Goal: Navigation & Orientation: Find specific page/section

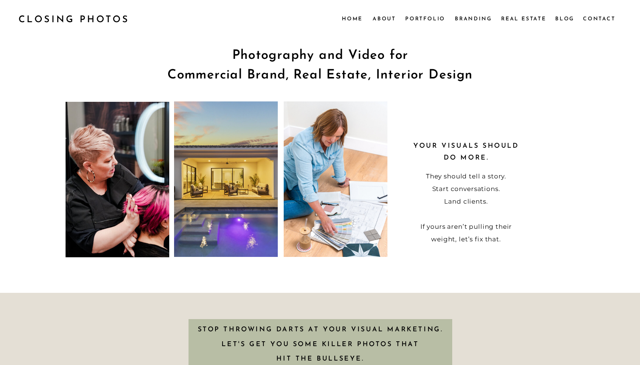
click at [514, 19] on nav "Real Estate" at bounding box center [524, 18] width 47 height 8
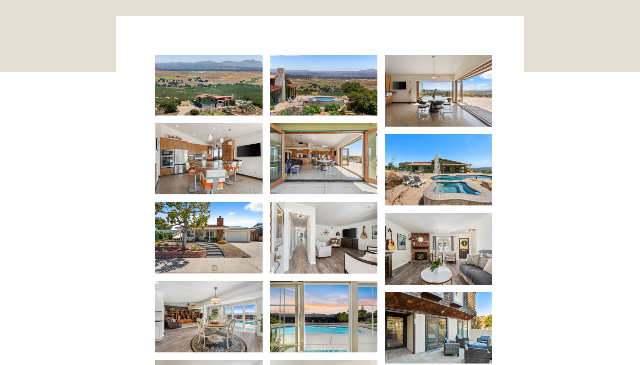
scroll to position [1398, 0]
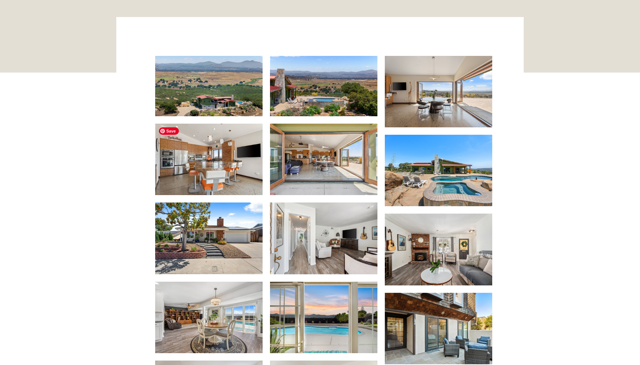
click at [204, 163] on img at bounding box center [208, 159] width 107 height 71
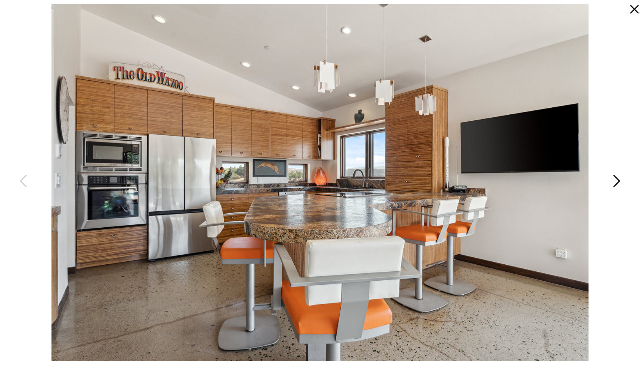
click at [617, 183] on icon at bounding box center [616, 181] width 7 height 12
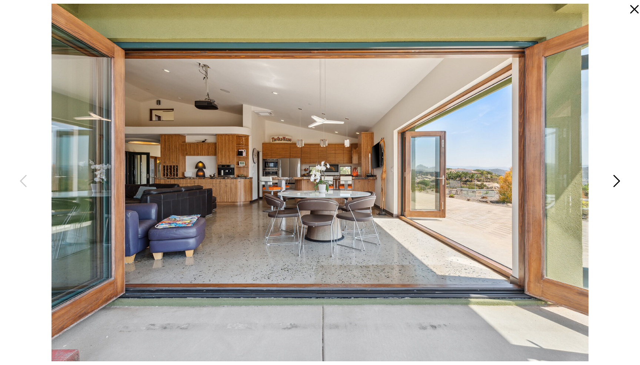
click at [617, 183] on icon at bounding box center [616, 181] width 7 height 12
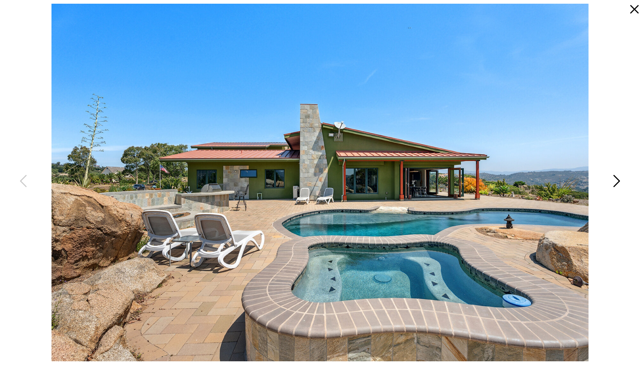
click at [617, 183] on icon at bounding box center [616, 181] width 7 height 12
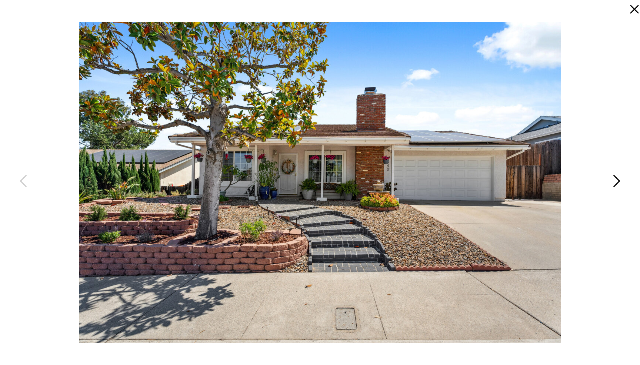
click at [617, 183] on icon at bounding box center [616, 181] width 7 height 12
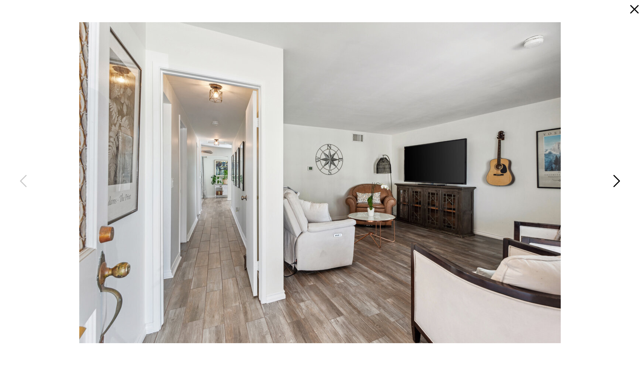
click at [617, 183] on icon at bounding box center [616, 181] width 7 height 12
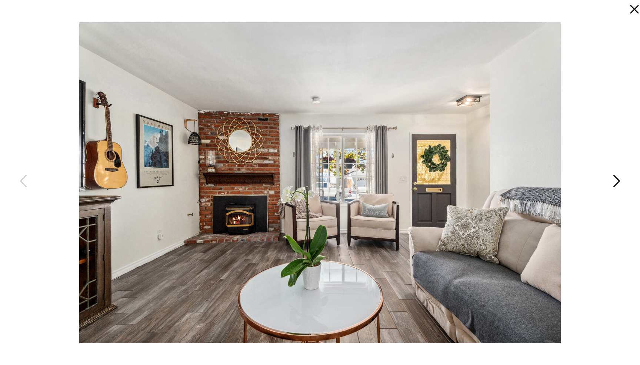
click at [617, 183] on icon at bounding box center [616, 181] width 7 height 12
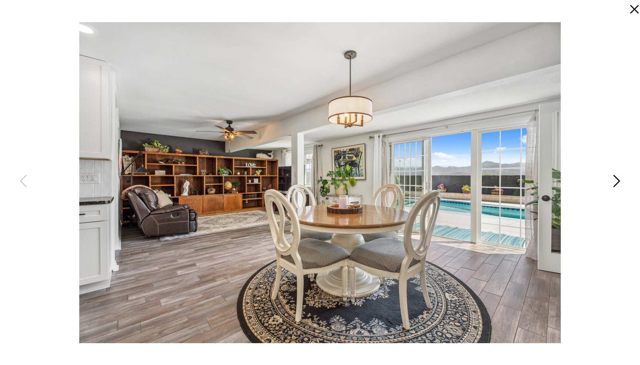
click at [617, 183] on icon at bounding box center [616, 181] width 7 height 12
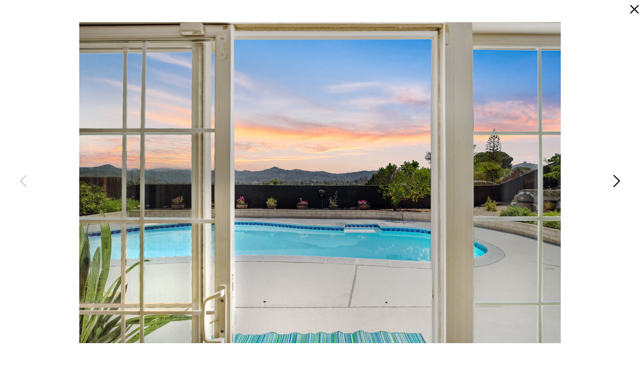
click at [617, 183] on icon at bounding box center [616, 181] width 7 height 12
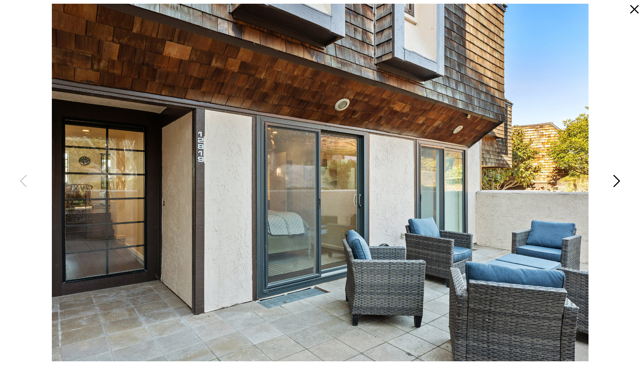
click at [617, 183] on icon at bounding box center [616, 181] width 7 height 12
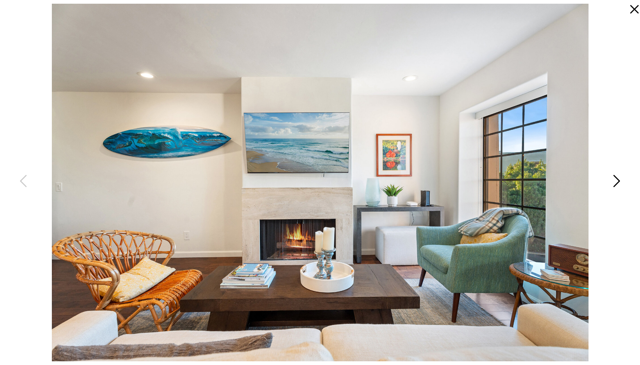
click at [617, 183] on icon at bounding box center [616, 181] width 7 height 12
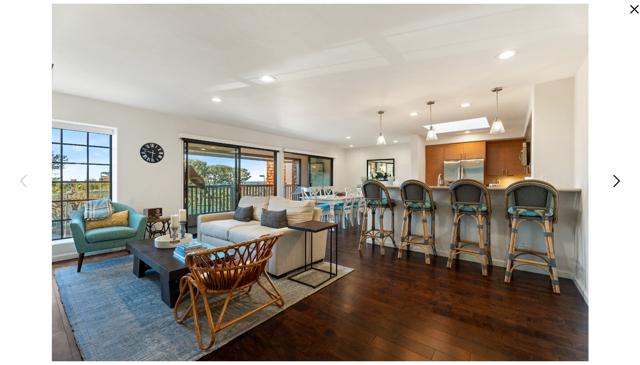
click at [617, 183] on icon at bounding box center [616, 181] width 7 height 12
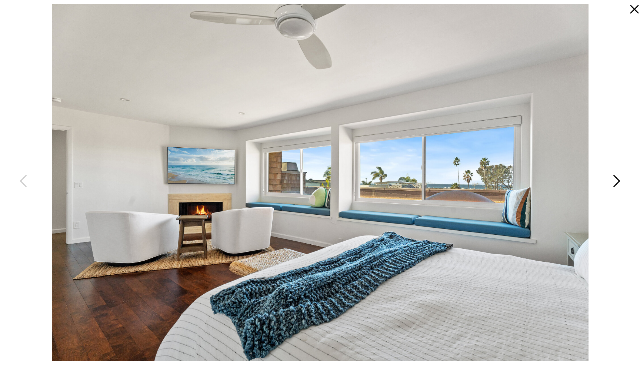
click at [617, 183] on icon at bounding box center [616, 181] width 7 height 12
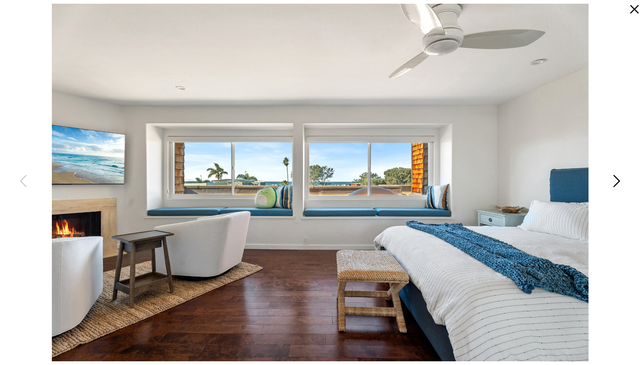
click at [617, 183] on icon at bounding box center [616, 181] width 7 height 12
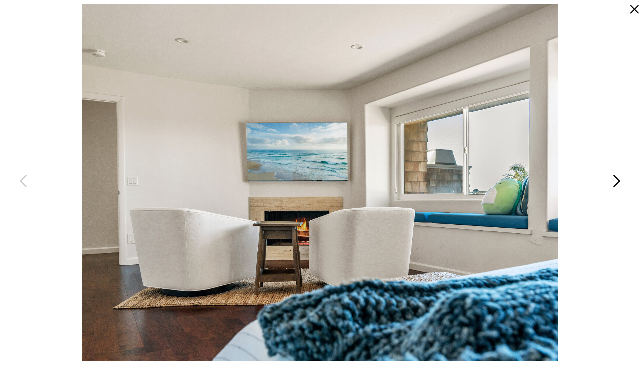
click at [617, 183] on icon at bounding box center [616, 181] width 7 height 12
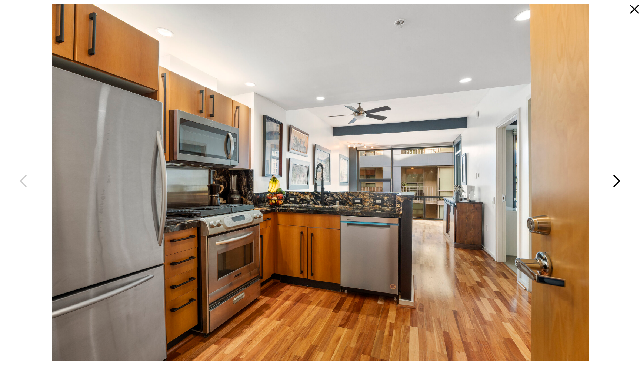
click at [617, 183] on icon at bounding box center [616, 181] width 7 height 12
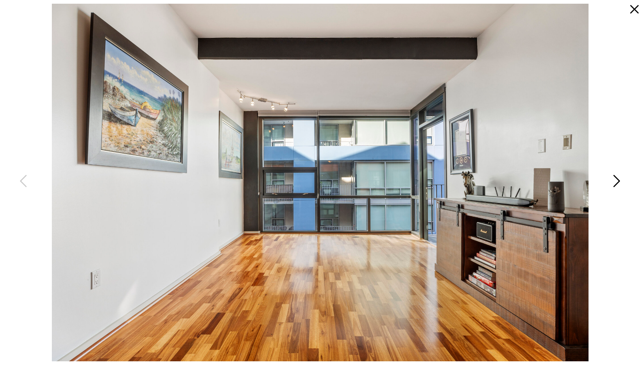
click at [617, 183] on icon at bounding box center [616, 181] width 7 height 12
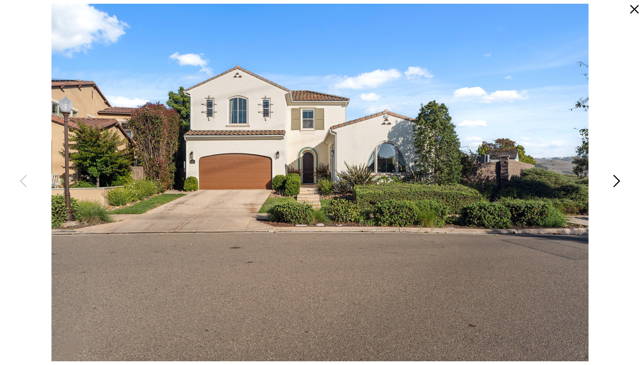
click at [617, 183] on icon at bounding box center [616, 181] width 7 height 12
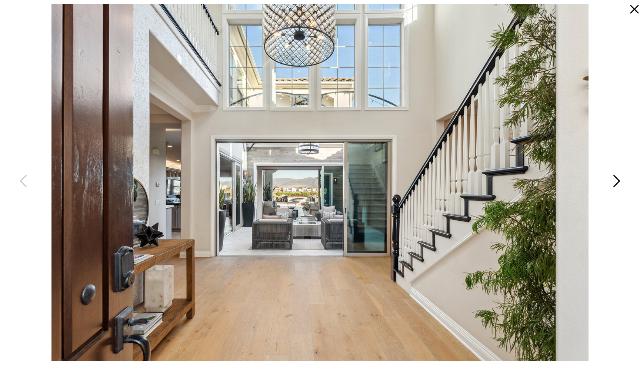
click at [617, 183] on icon at bounding box center [616, 181] width 7 height 12
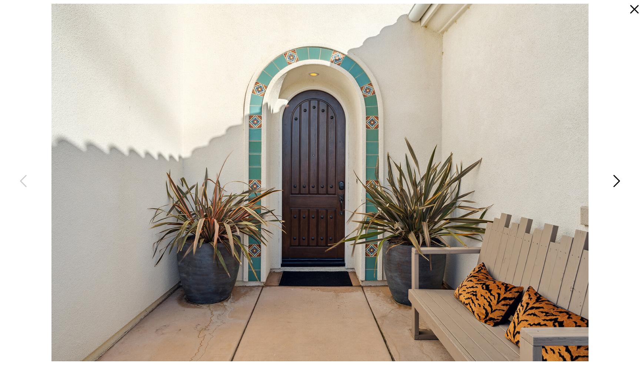
click at [617, 183] on icon at bounding box center [616, 181] width 7 height 12
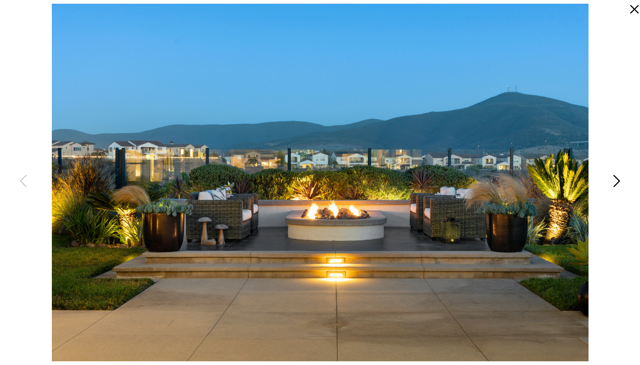
click at [617, 183] on icon at bounding box center [616, 181] width 7 height 12
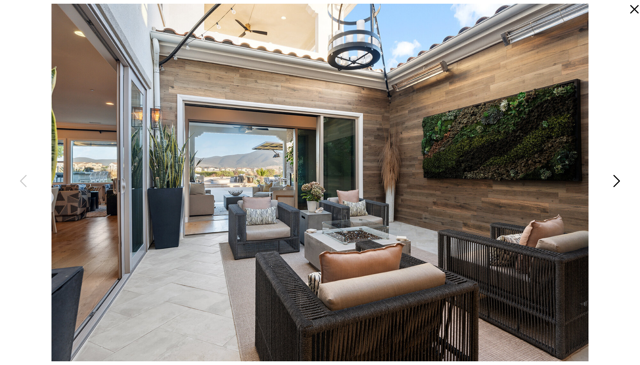
click at [617, 183] on icon at bounding box center [616, 181] width 7 height 12
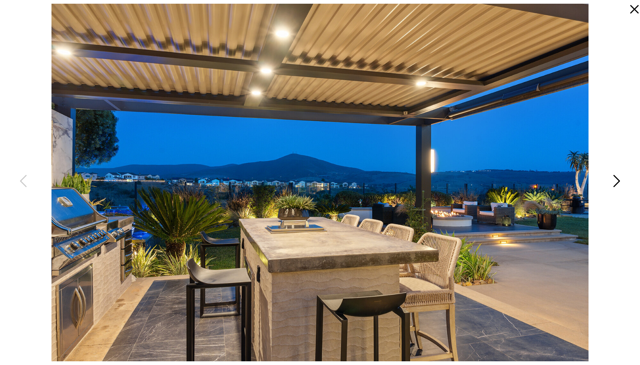
click at [617, 183] on icon at bounding box center [616, 181] width 7 height 12
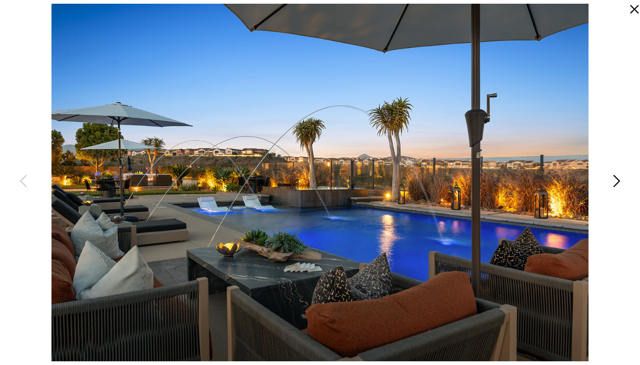
click at [617, 183] on icon at bounding box center [616, 181] width 7 height 12
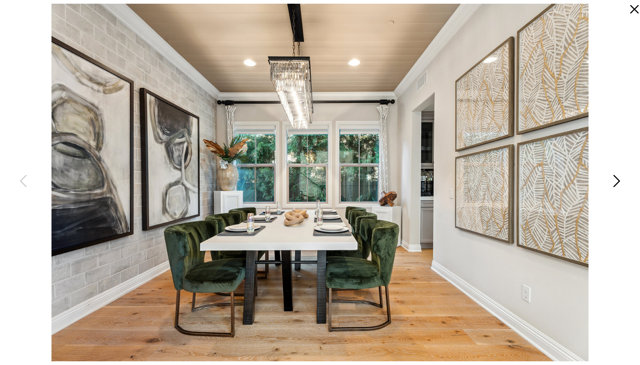
click at [617, 183] on icon at bounding box center [616, 181] width 7 height 12
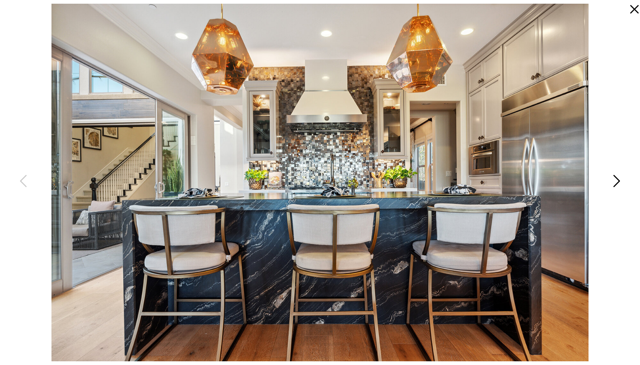
click at [618, 180] on icon at bounding box center [616, 183] width 19 height 22
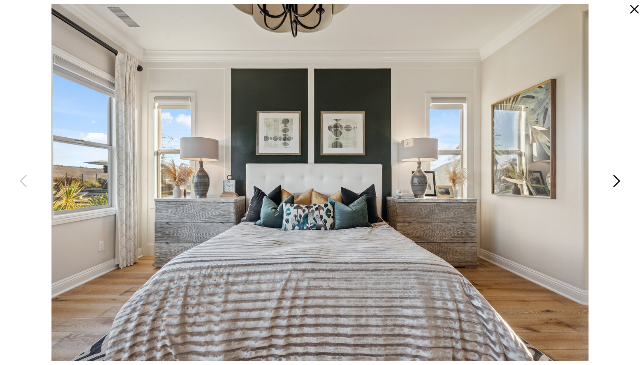
click at [618, 180] on icon at bounding box center [616, 183] width 19 height 22
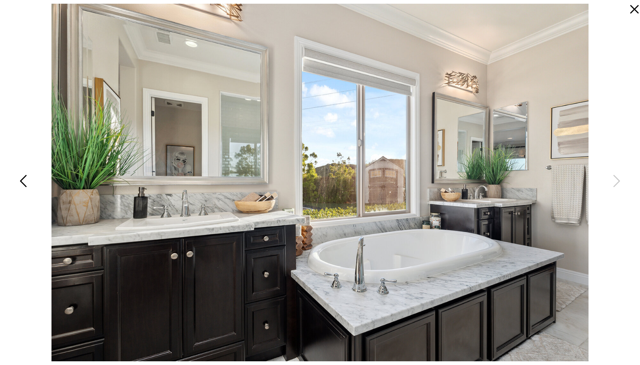
click at [23, 176] on icon at bounding box center [24, 183] width 19 height 22
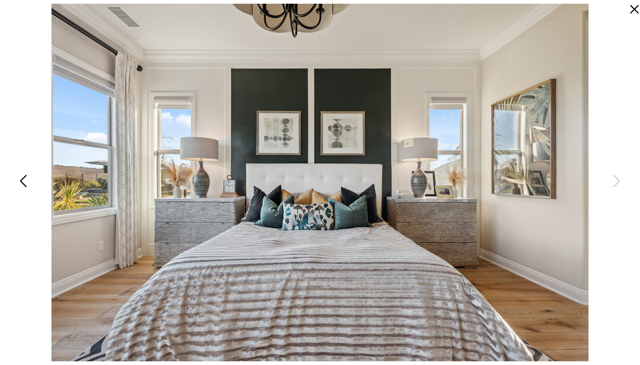
click at [23, 176] on icon at bounding box center [24, 183] width 19 height 22
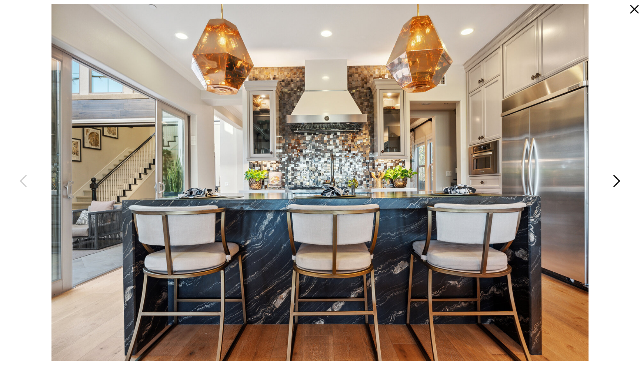
click at [620, 180] on icon at bounding box center [616, 183] width 19 height 22
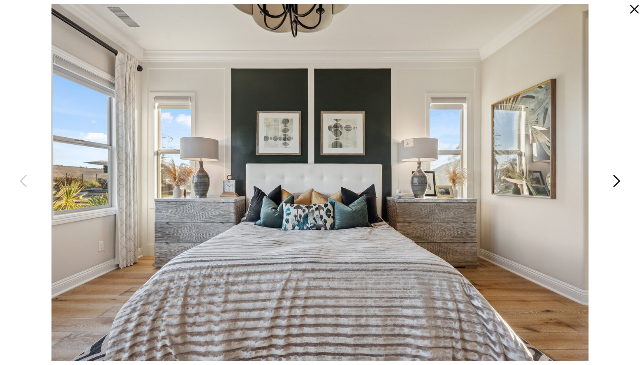
click at [620, 180] on icon at bounding box center [616, 183] width 19 height 22
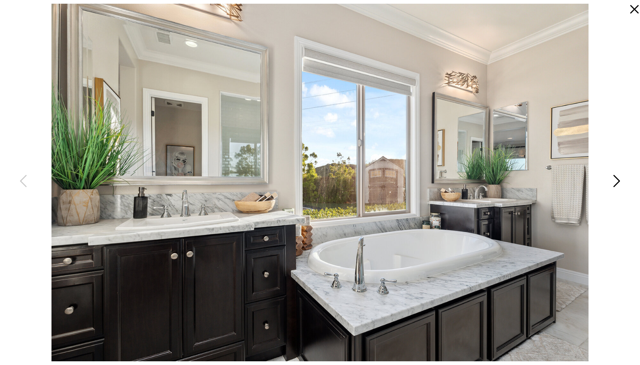
click at [620, 180] on icon at bounding box center [616, 183] width 19 height 22
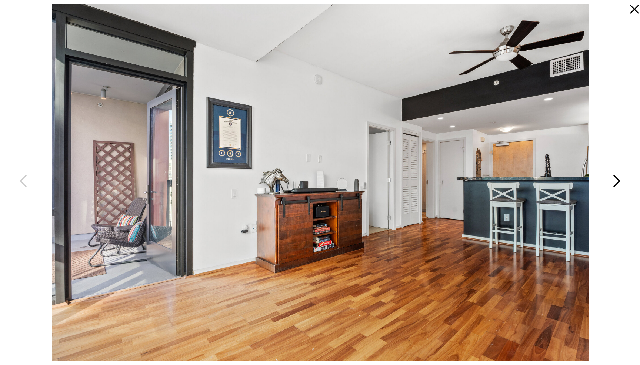
click at [620, 180] on icon at bounding box center [616, 183] width 19 height 22
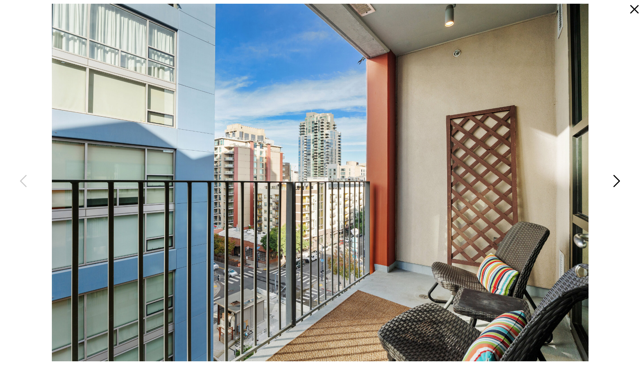
click at [615, 179] on icon at bounding box center [616, 183] width 19 height 22
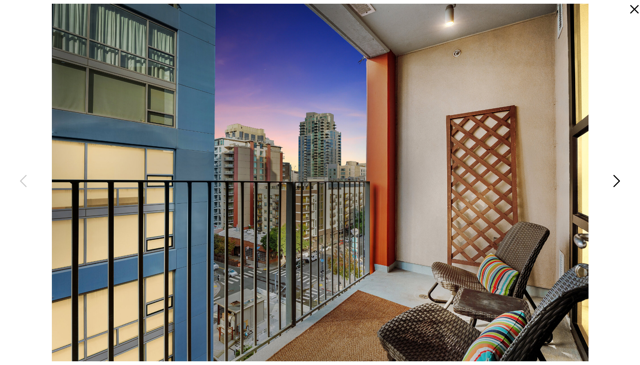
click at [615, 178] on icon at bounding box center [616, 183] width 19 height 22
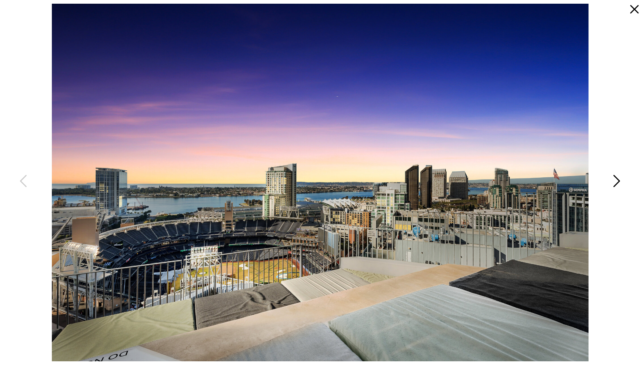
click at [615, 178] on icon at bounding box center [616, 183] width 19 height 22
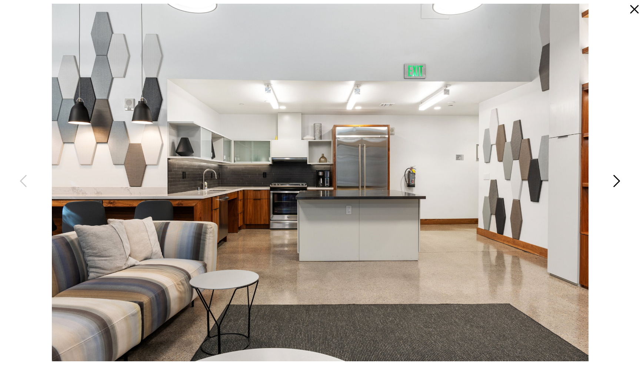
click at [622, 180] on icon at bounding box center [616, 183] width 19 height 22
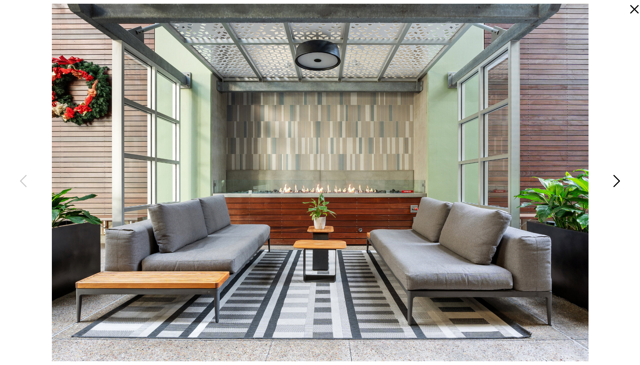
click at [619, 180] on icon at bounding box center [616, 181] width 7 height 12
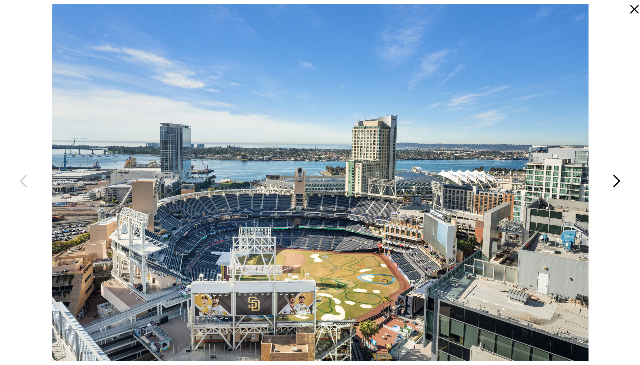
click at [619, 180] on icon at bounding box center [616, 181] width 7 height 12
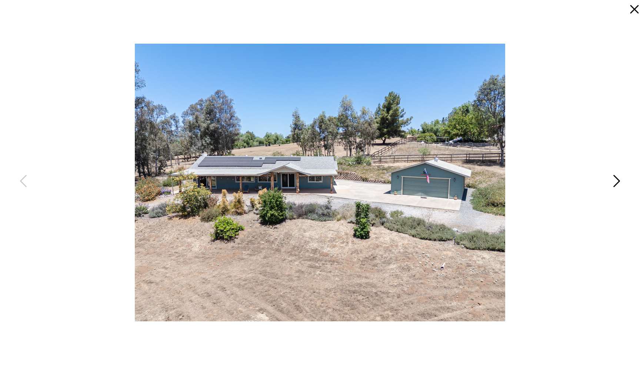
click at [616, 179] on icon at bounding box center [616, 181] width 7 height 12
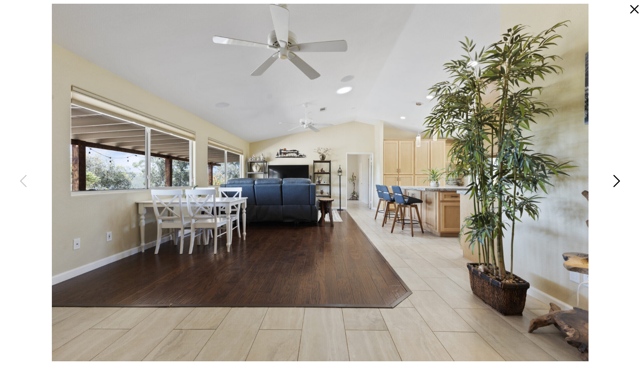
click at [616, 179] on icon at bounding box center [616, 181] width 7 height 12
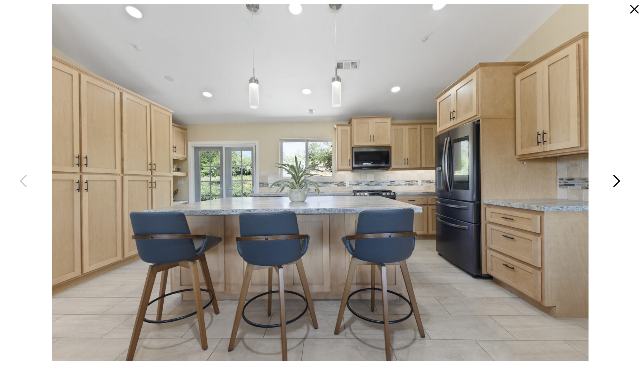
click at [616, 179] on icon at bounding box center [616, 181] width 7 height 12
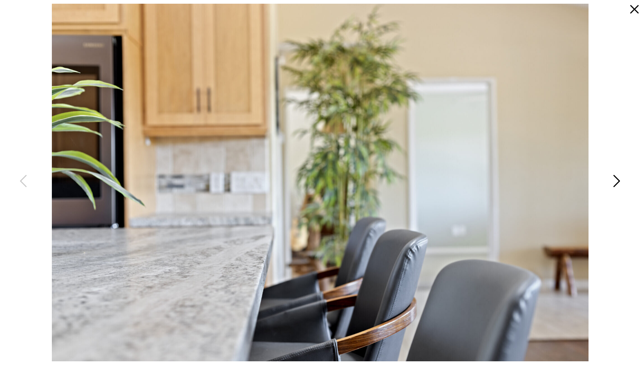
click at [618, 180] on icon at bounding box center [616, 183] width 19 height 22
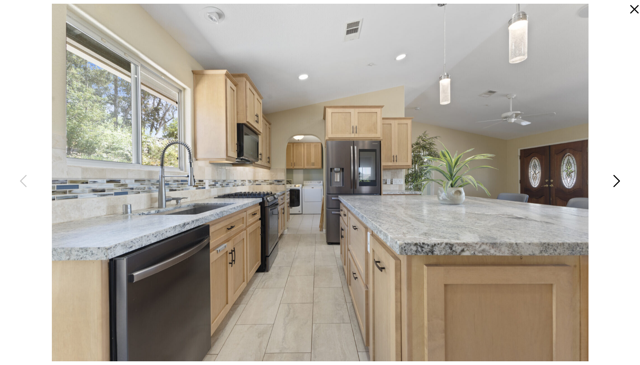
click at [618, 180] on icon at bounding box center [616, 183] width 19 height 22
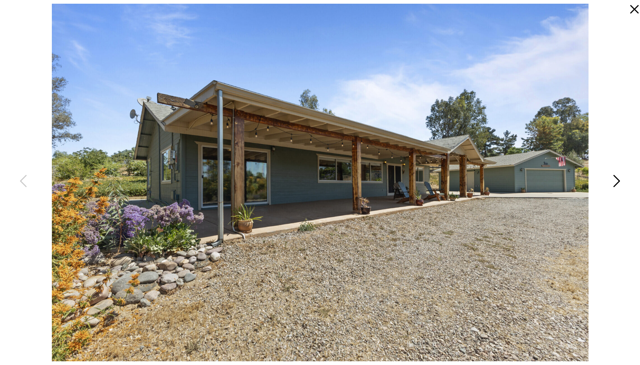
click at [619, 181] on icon at bounding box center [616, 181] width 7 height 12
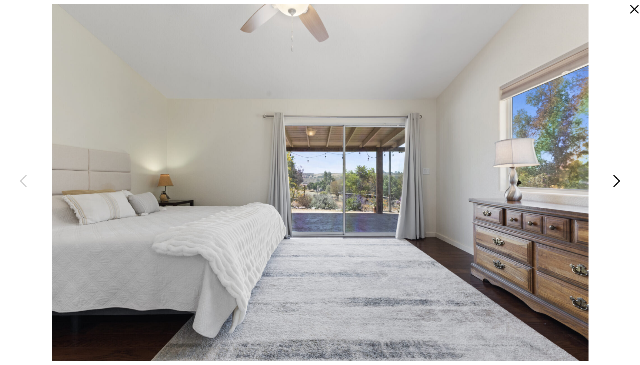
click at [619, 181] on icon at bounding box center [616, 181] width 7 height 12
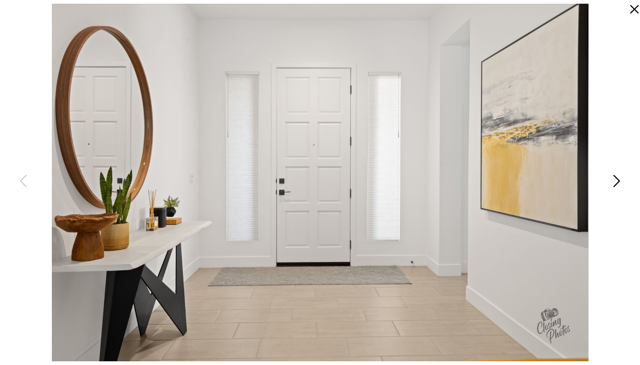
click at [619, 181] on icon at bounding box center [616, 181] width 7 height 12
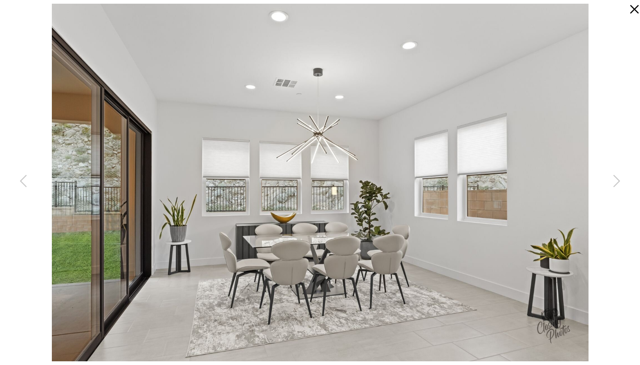
click at [635, 11] on icon at bounding box center [632, 7] width 15 height 15
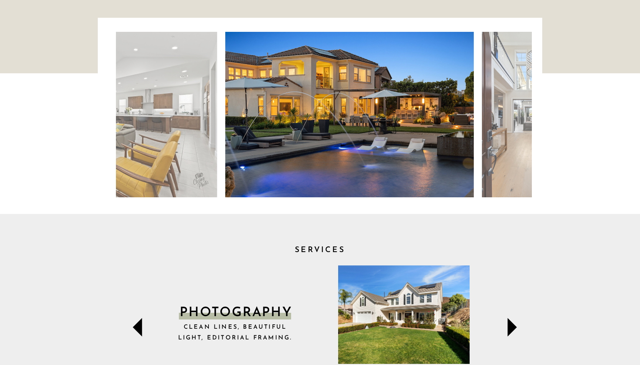
scroll to position [0, 0]
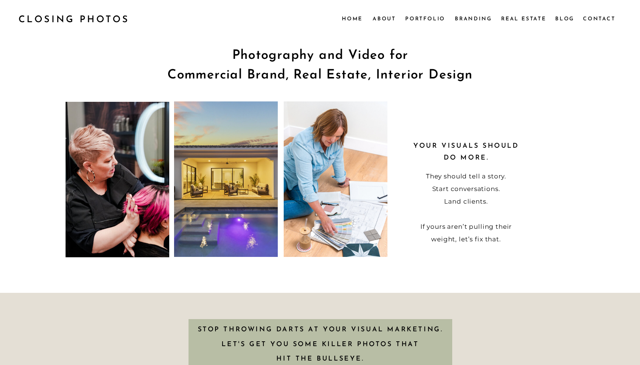
click at [532, 17] on nav "Real Estate" at bounding box center [524, 18] width 47 height 8
